Goal: Information Seeking & Learning: Find specific fact

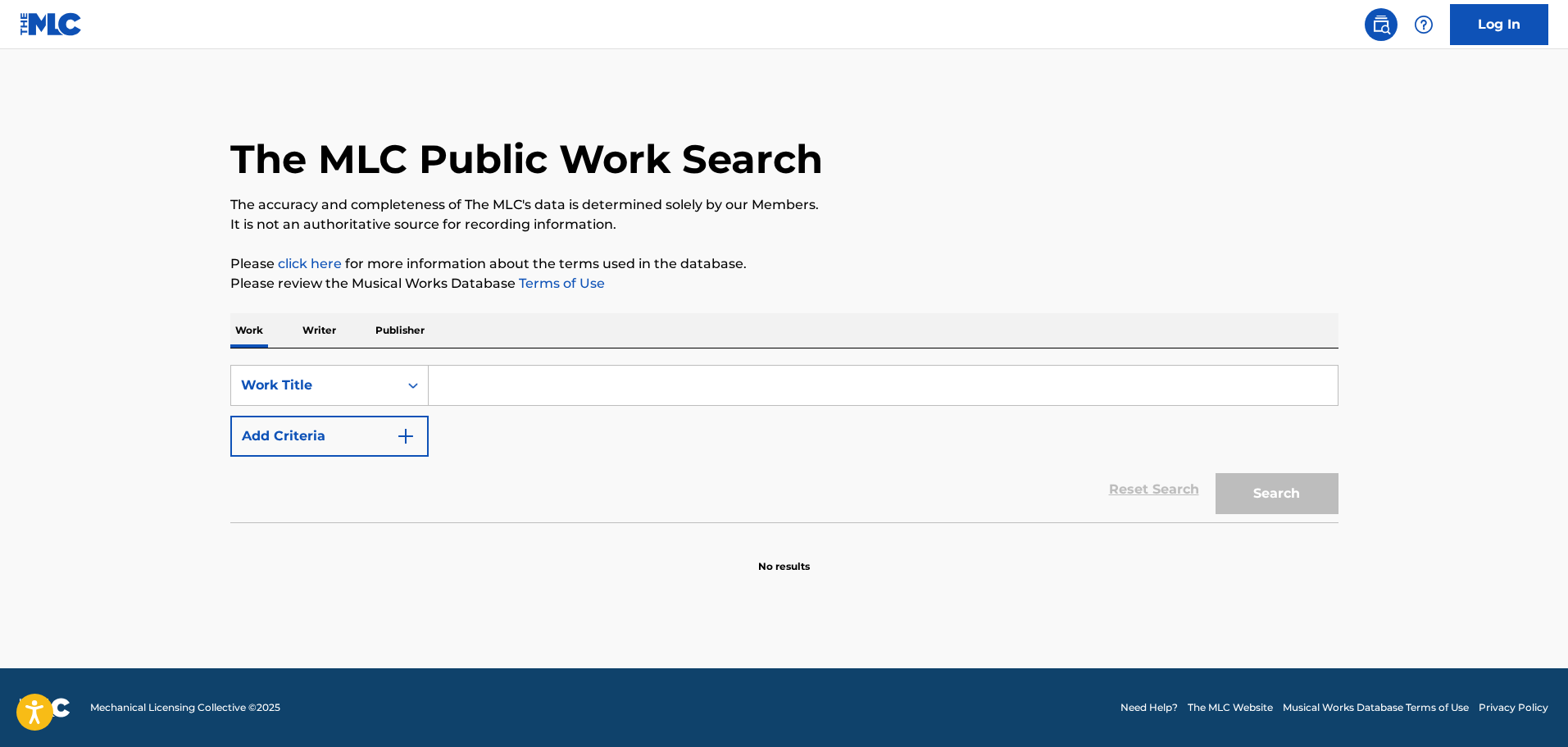
click at [567, 379] on input "Search Form" at bounding box center [883, 385] width 909 height 40
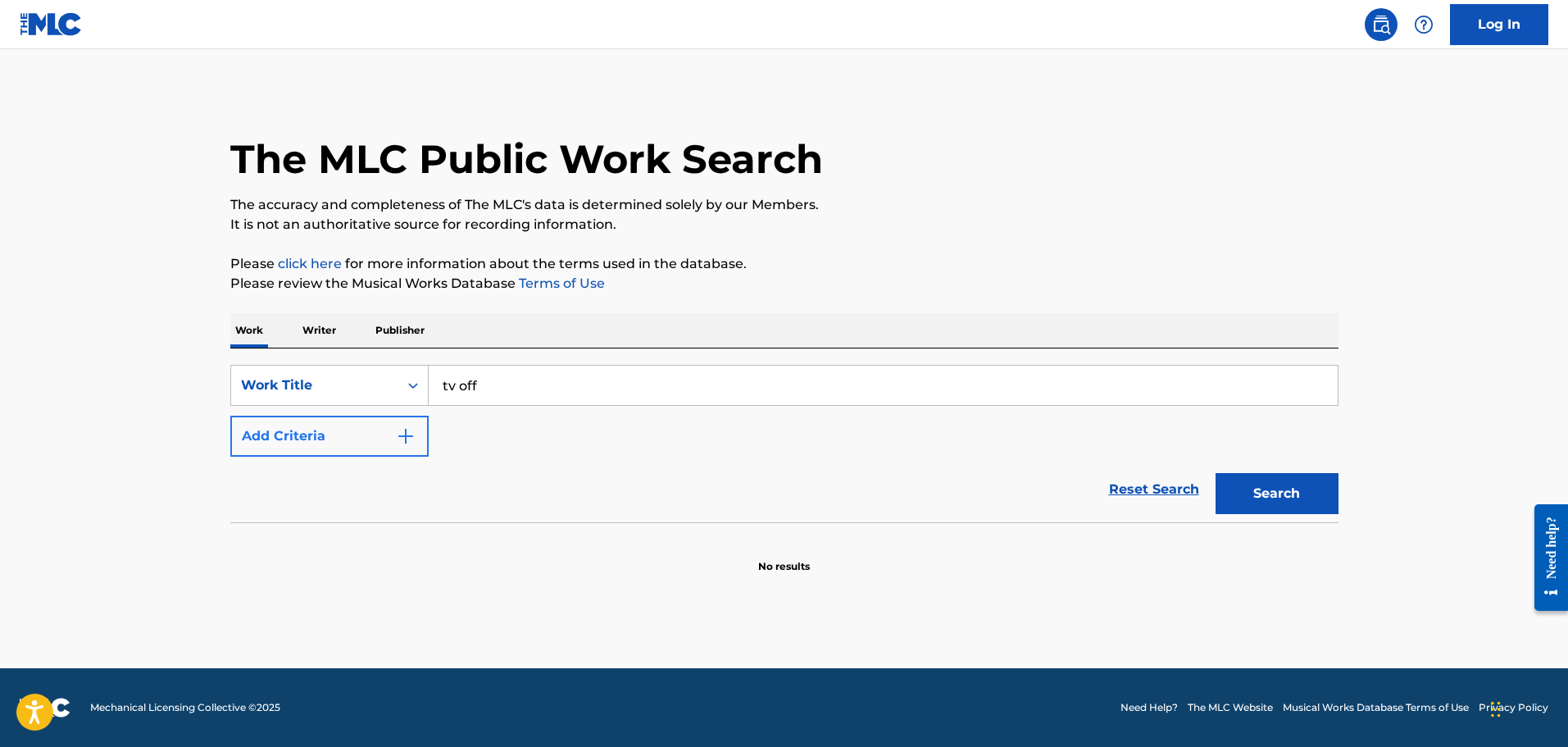
type input "tv off"
click at [384, 440] on button "Add Criteria" at bounding box center [329, 435] width 199 height 41
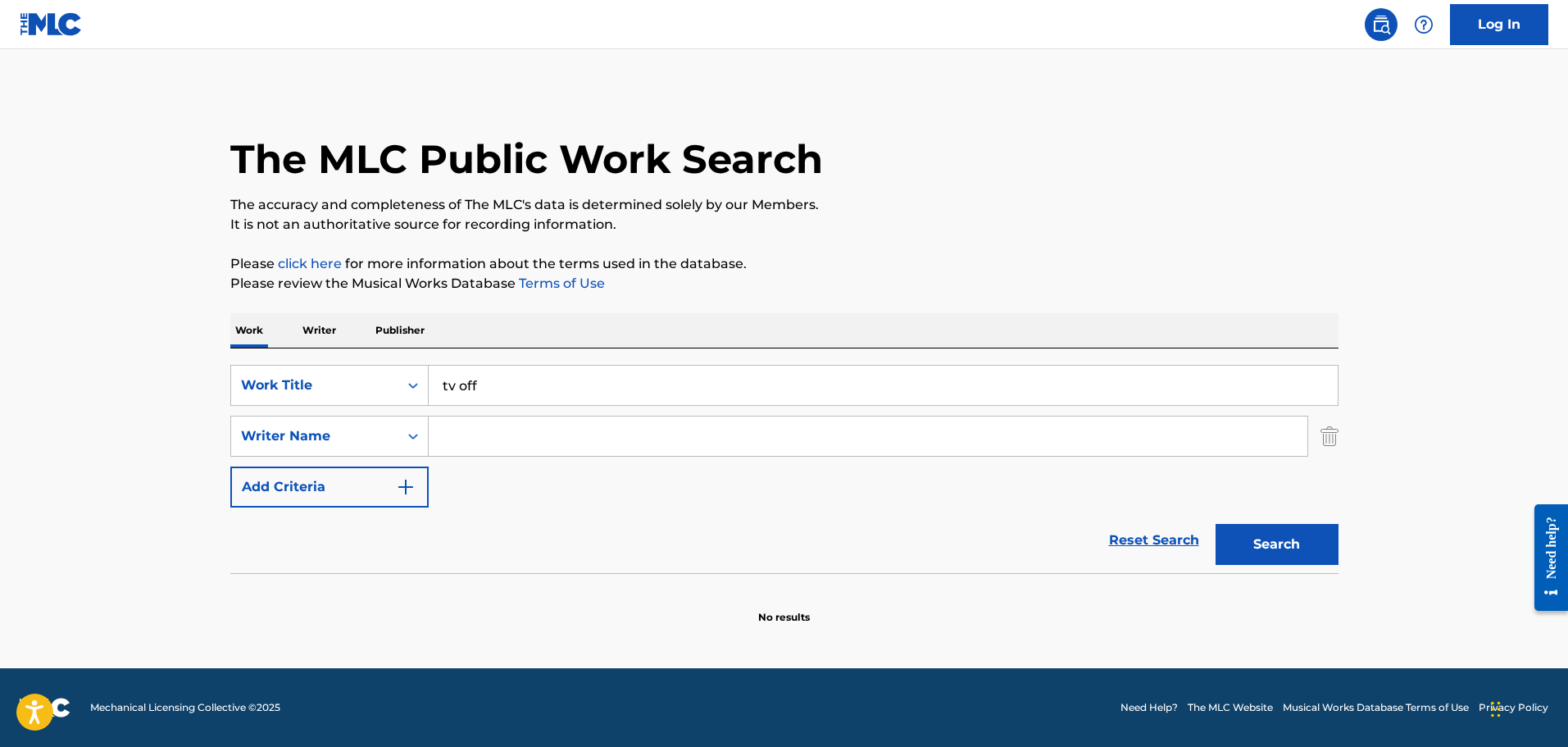
click at [472, 437] on input "Search Form" at bounding box center [868, 435] width 878 height 40
type input "[PERSON_NAME]"
click at [1216, 524] on button "Search" at bounding box center [1277, 545] width 123 height 41
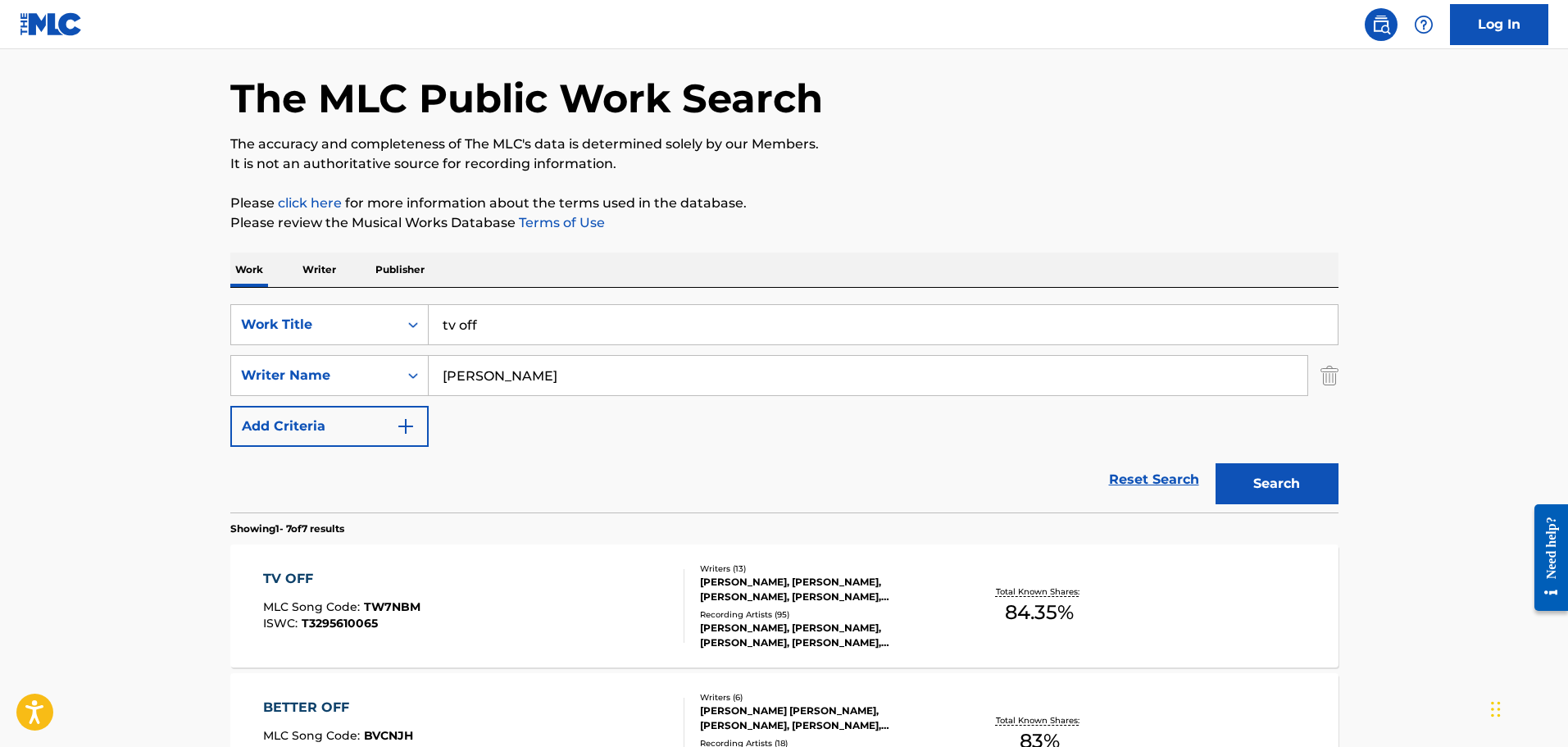
scroll to position [137, 0]
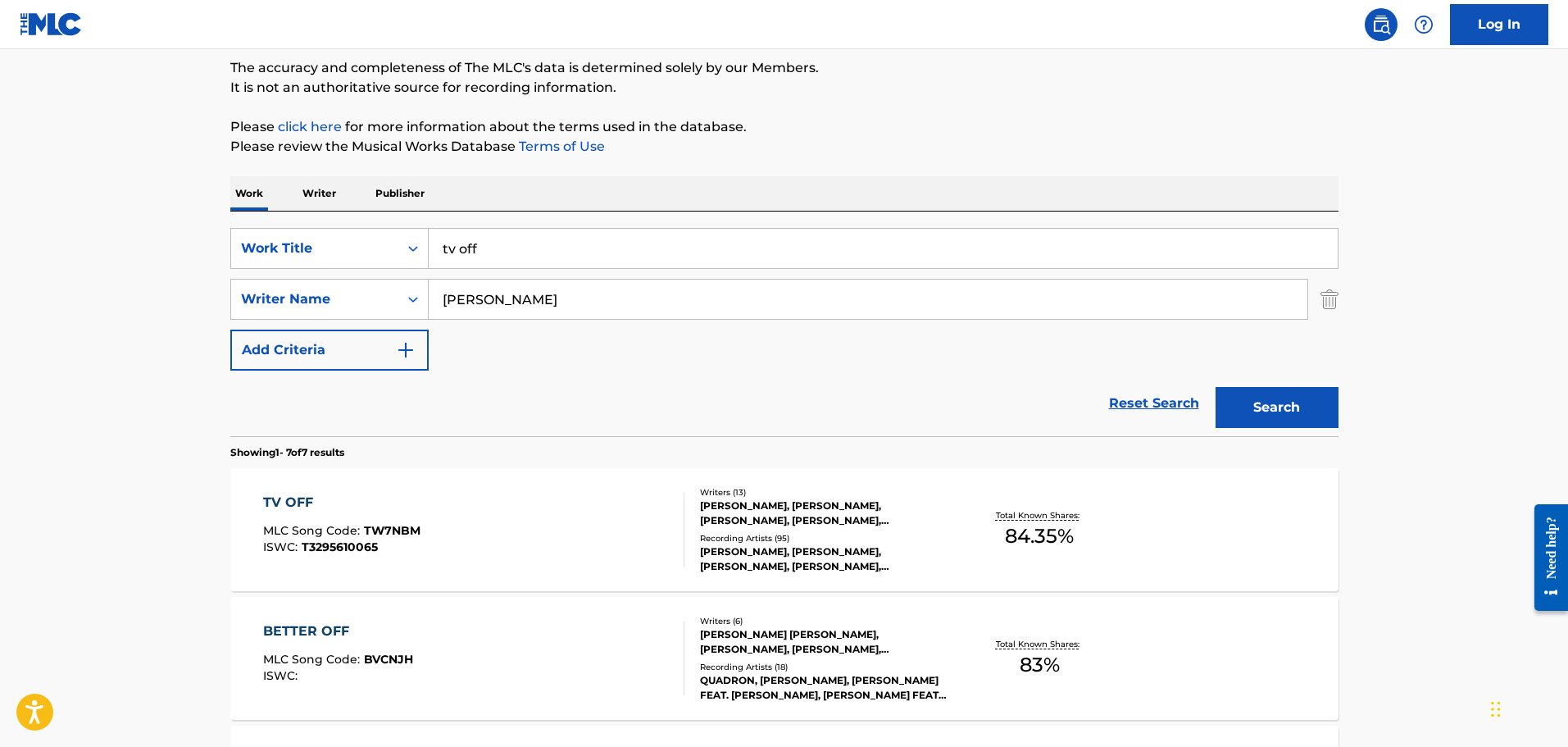
click at [479, 482] on div "TV OFF MLC Song Code : TW7NBM ISWC : T3295610065 Writers ( 13 ) [PERSON_NAME], …" at bounding box center [784, 529] width 1109 height 123
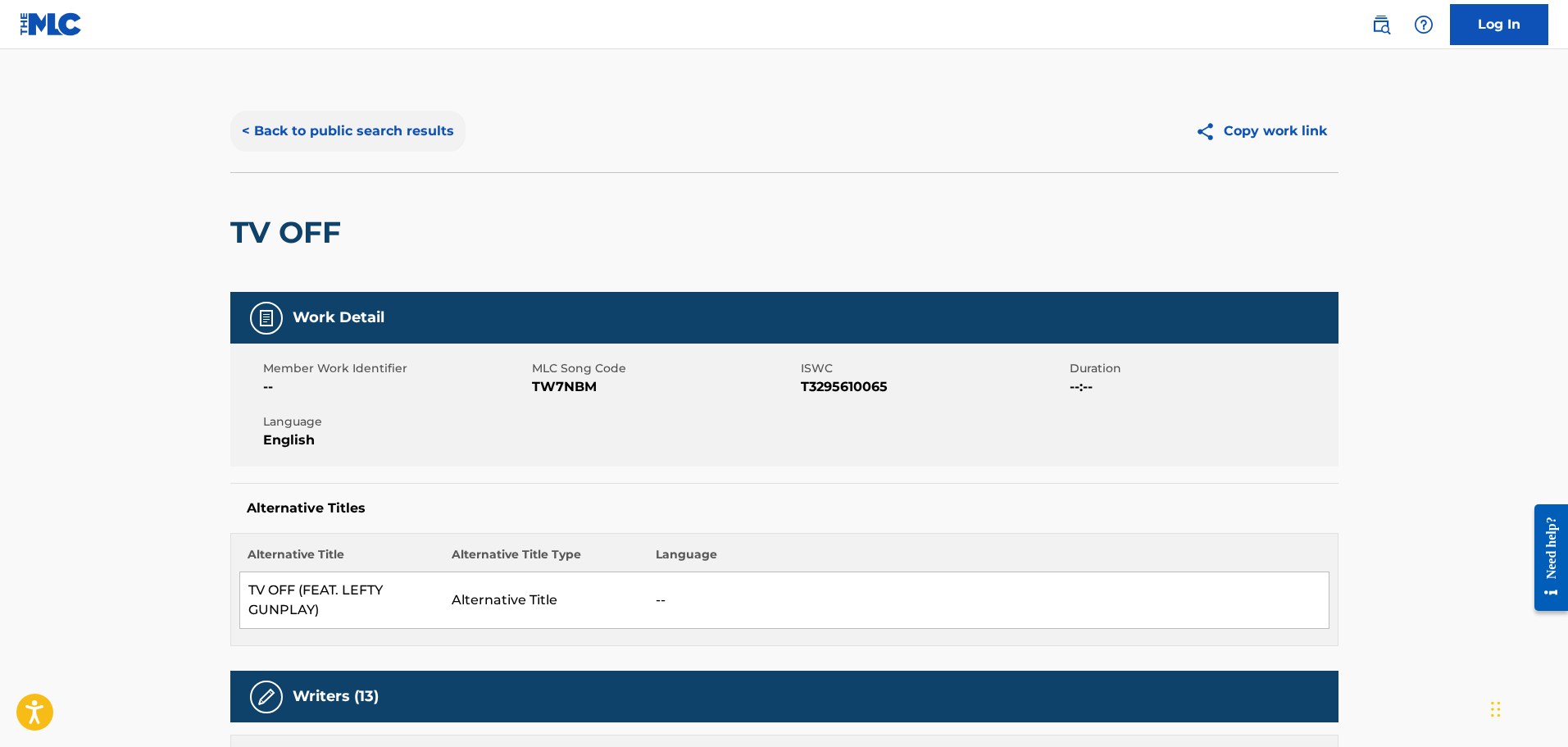
click at [372, 136] on button "< Back to public search results" at bounding box center [348, 131] width 235 height 41
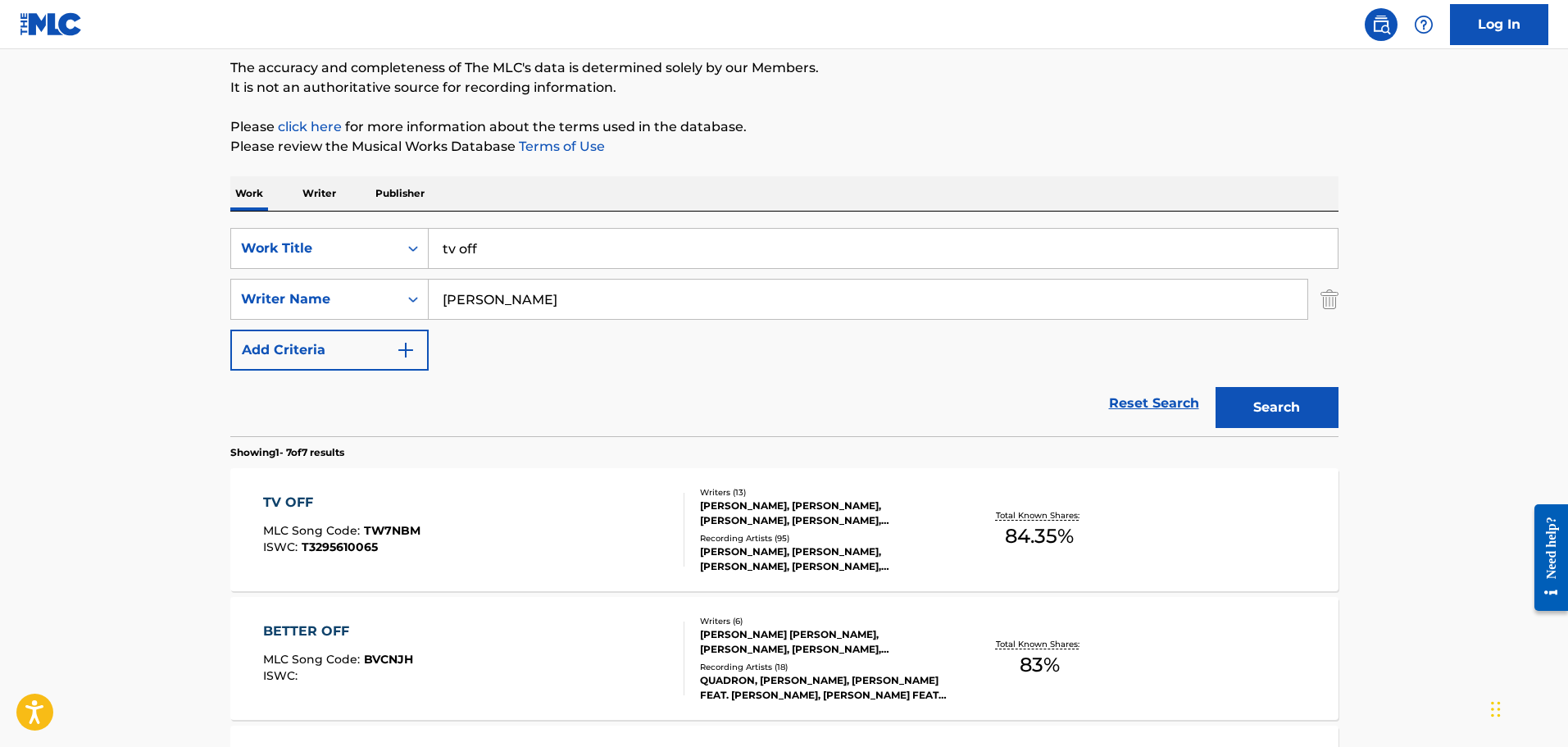
click at [550, 255] on input "tv off" at bounding box center [883, 248] width 909 height 40
type input "alright"
click at [1216, 386] on button "Search" at bounding box center [1277, 407] width 123 height 41
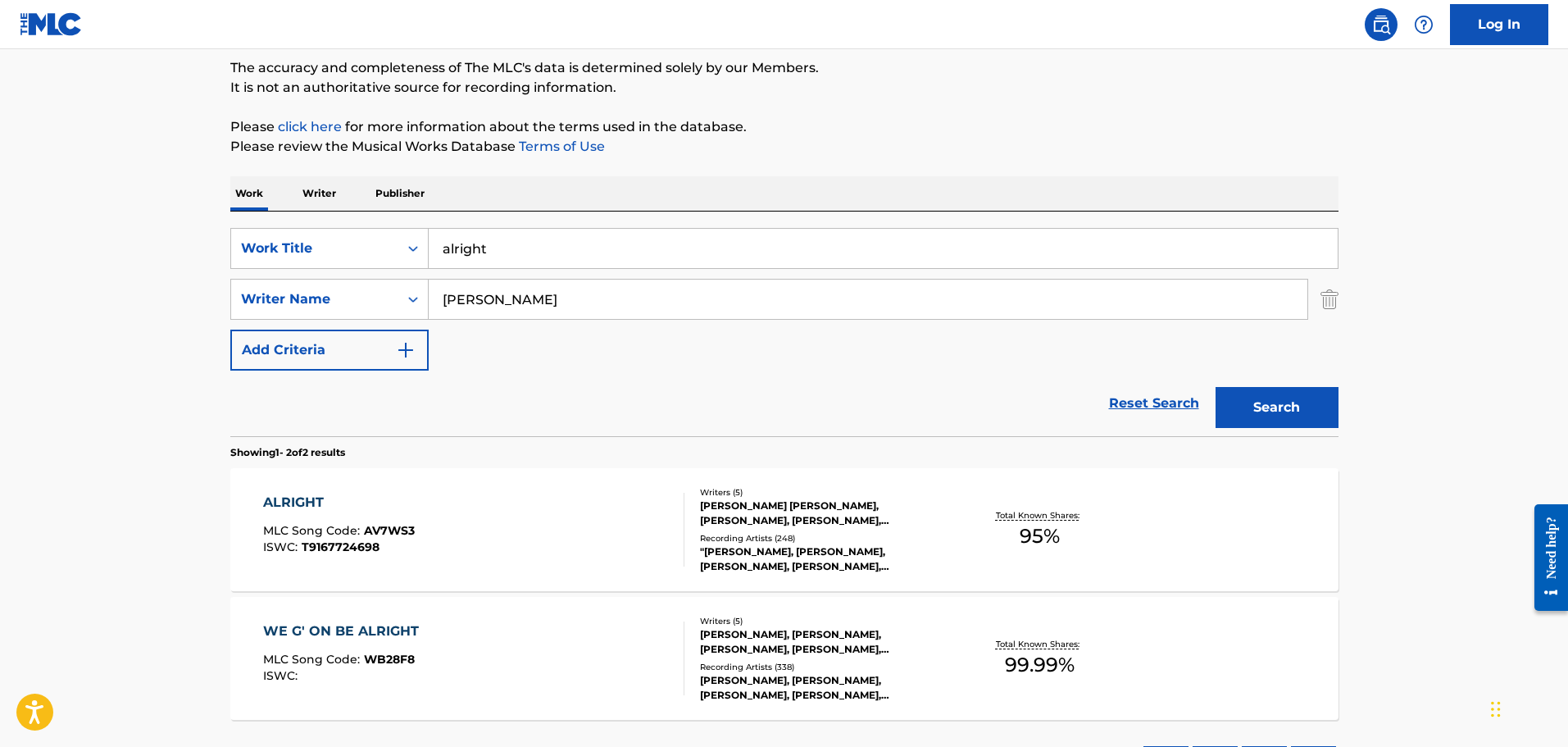
click at [457, 495] on div "ALRIGHT MLC Song Code : AV7WS3 ISWC : T9167724698" at bounding box center [474, 530] width 422 height 74
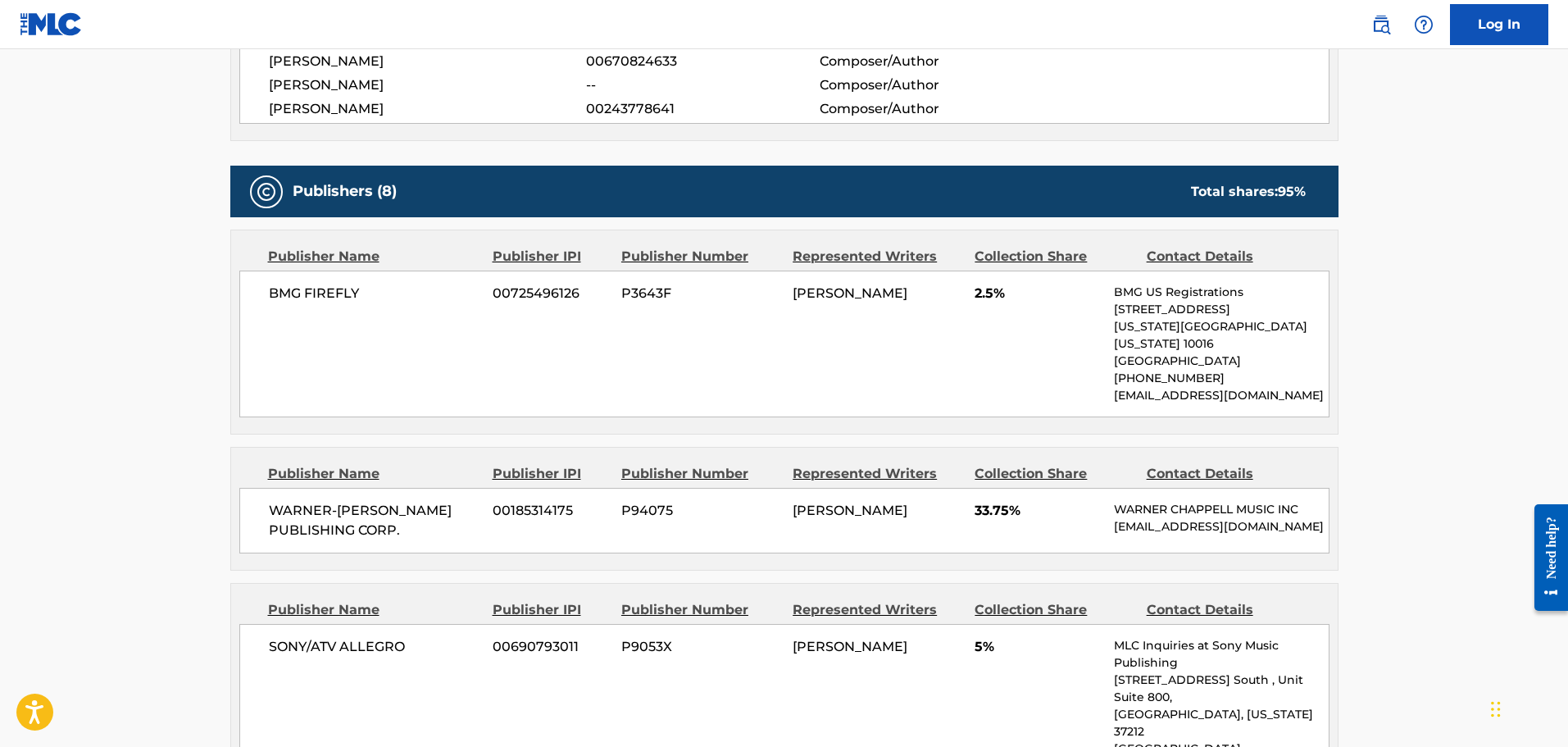
scroll to position [820, 0]
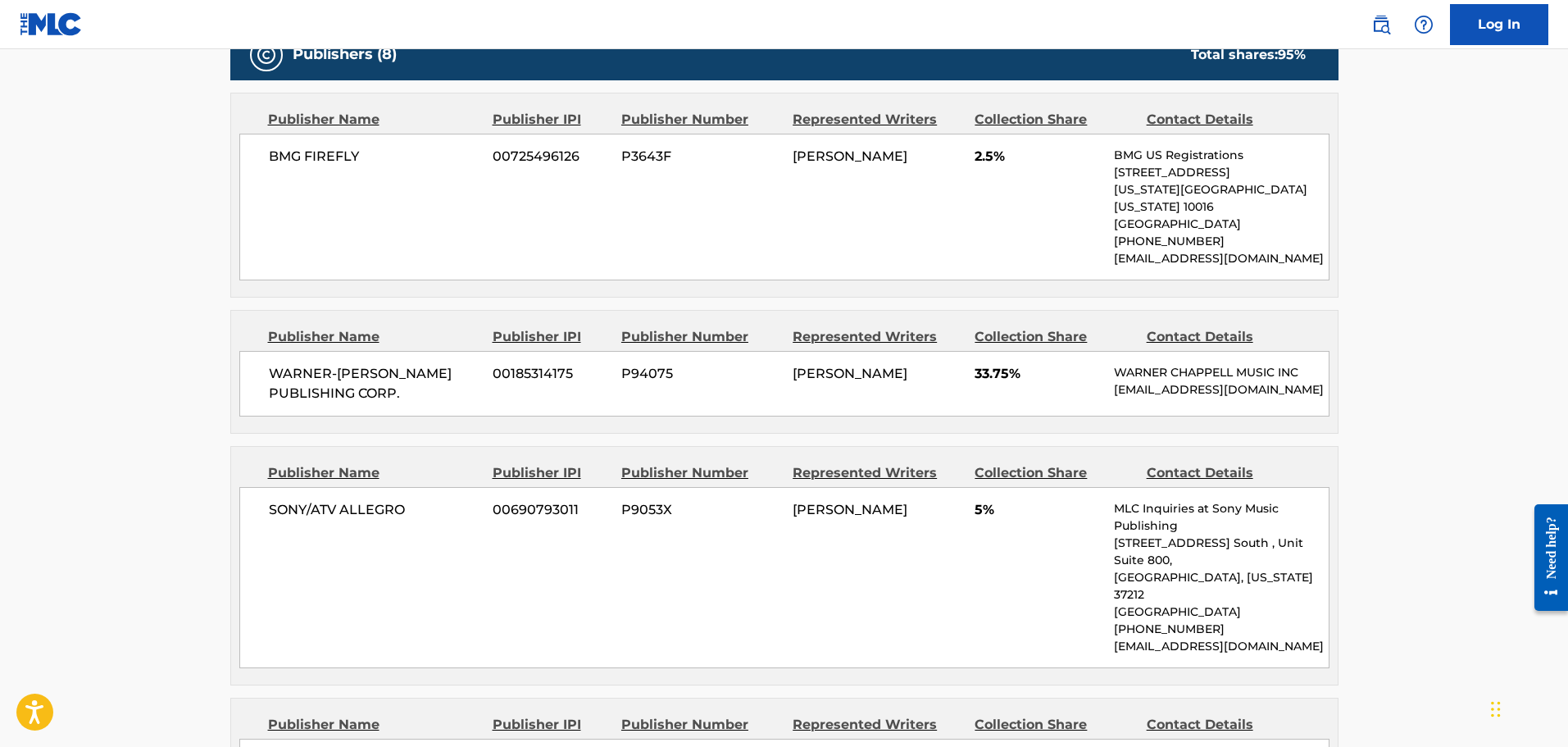
scroll to position [137, 0]
